Goal: Task Accomplishment & Management: Complete application form

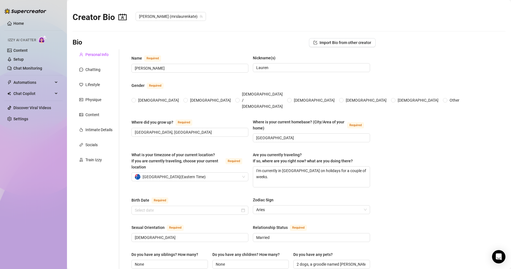
type input "[PERSON_NAME]"
type input "Lauren"
type input "[GEOGRAPHIC_DATA], [GEOGRAPHIC_DATA]"
type input "[GEOGRAPHIC_DATA]"
type input "[DEMOGRAPHIC_DATA]"
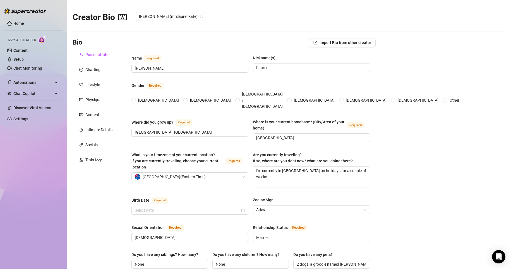
type input "Married"
type input "None"
type input "2 dogs, a groodle named [PERSON_NAME] and a [DEMOGRAPHIC_DATA] called [PERSON_N…"
type input "I work in food manufacturing and production. I'm a consultant and help companie…"
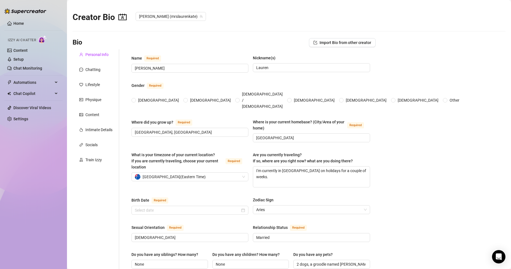
type input "I've been in the industry for almost 15 years"
type input "Just high school"
type input "None"
radio input "true"
type input "[DATE]"
